Goal: Task Accomplishment & Management: Use online tool/utility

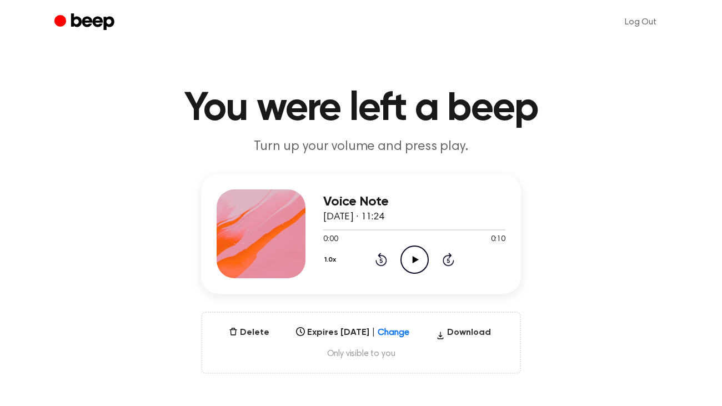
click at [413, 261] on icon at bounding box center [415, 259] width 6 height 7
click at [415, 260] on icon "Pause Audio" at bounding box center [415, 260] width 28 height 28
click at [336, 260] on button "1.0x" at bounding box center [331, 260] width 17 height 19
click at [336, 384] on span "2.0x" at bounding box center [342, 384] width 14 height 12
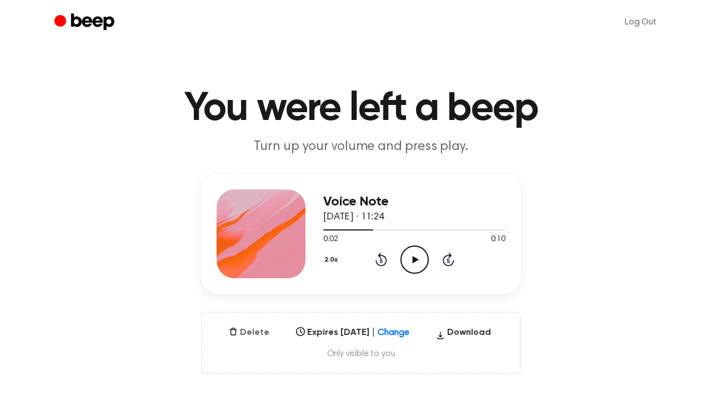
click at [244, 336] on button "Delete" at bounding box center [248, 332] width 49 height 13
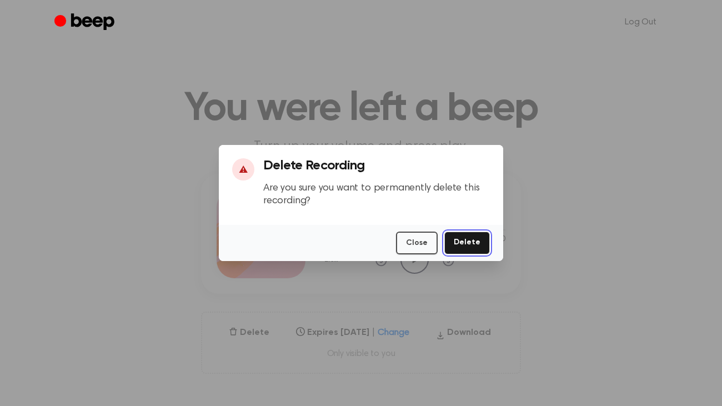
click at [482, 248] on button "Delete" at bounding box center [468, 243] width 46 height 23
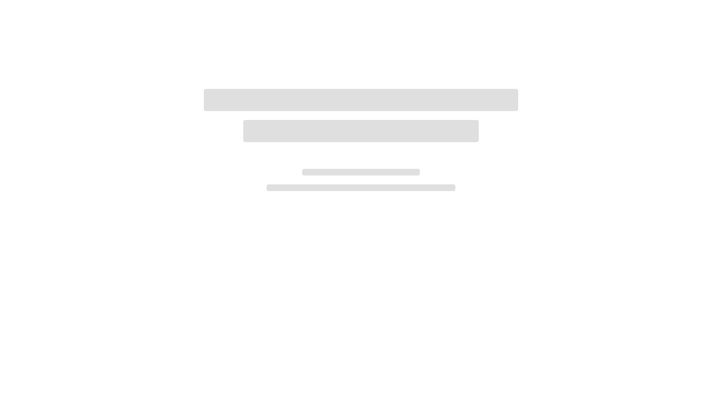
click at [474, 242] on div at bounding box center [361, 203] width 722 height 406
